Goal: Task Accomplishment & Management: Manage account settings

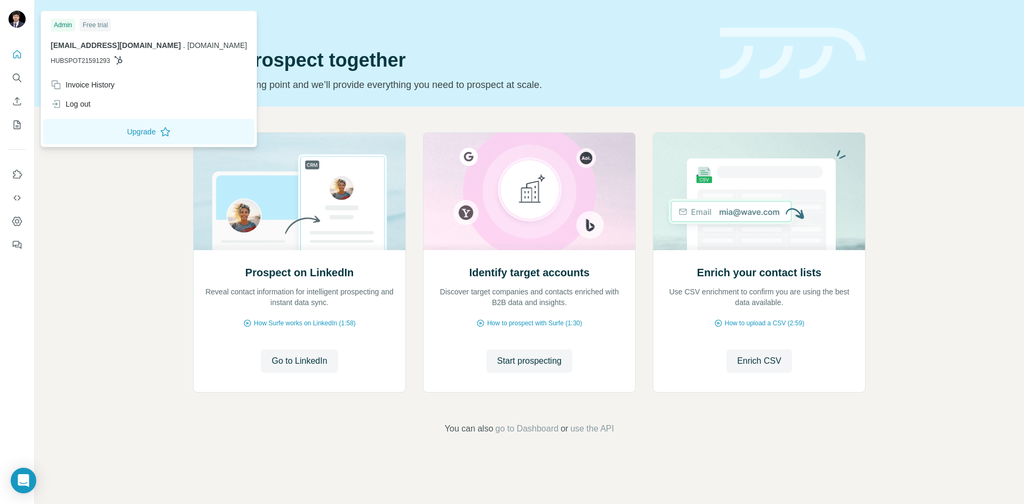
click at [18, 18] on img at bounding box center [17, 19] width 17 height 17
click at [75, 100] on div "Log out" at bounding box center [71, 104] width 40 height 11
